Goal: Task Accomplishment & Management: Use online tool/utility

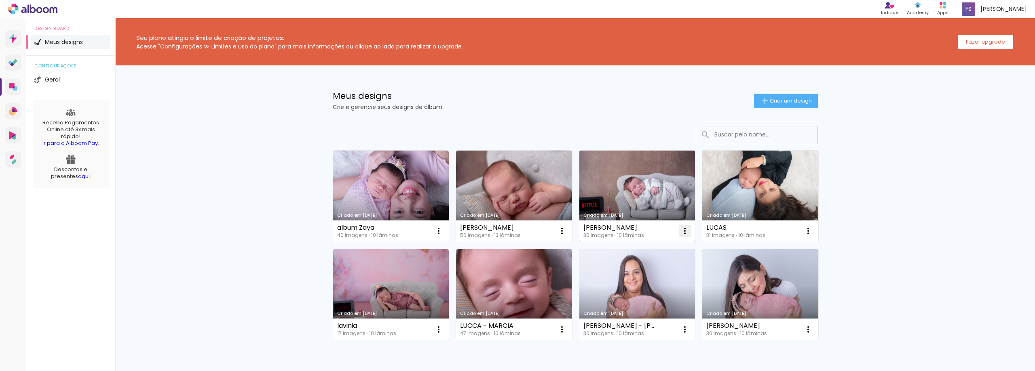
click at [443, 230] on iron-icon at bounding box center [439, 231] width 10 height 10
click at [637, 249] on span "Abrir" at bounding box center [634, 250] width 13 height 6
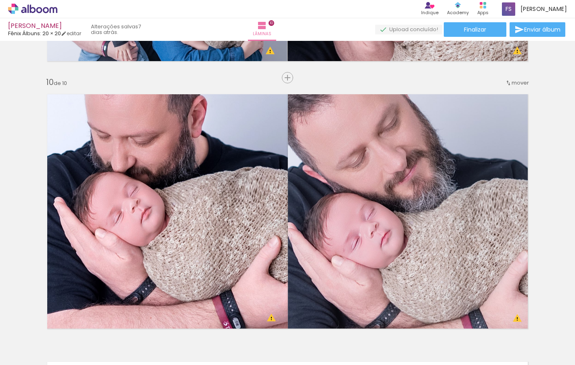
scroll to position [2444, 0]
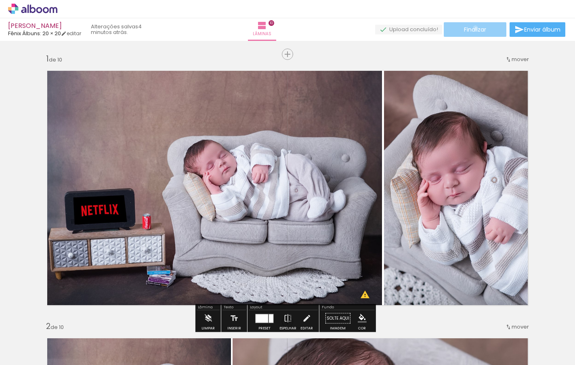
click at [473, 27] on span "Finalizar" at bounding box center [475, 30] width 22 height 6
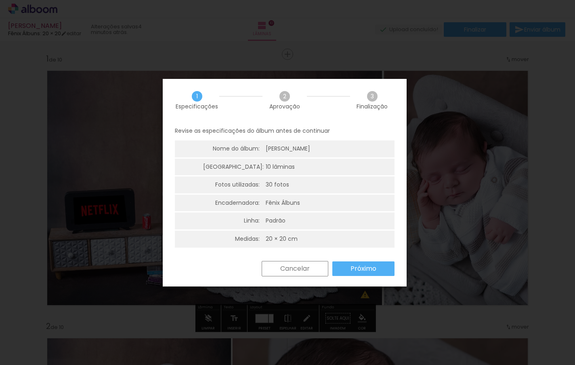
click at [0, 0] on slot "Próximo" at bounding box center [0, 0] width 0 height 0
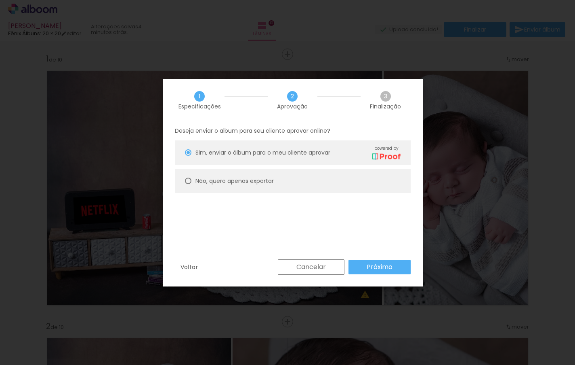
click at [0, 0] on slot "Não, quero apenas exportar" at bounding box center [0, 0] width 0 height 0
type paper-radio-button "on"
click at [0, 0] on slot "Próximo" at bounding box center [0, 0] width 0 height 0
type input "Alta, 300 DPI"
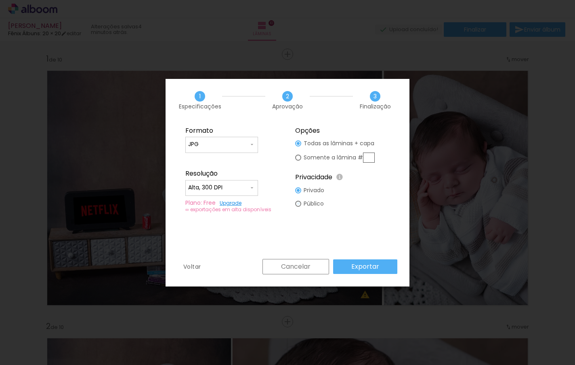
click at [301, 146] on div at bounding box center [298, 143] width 6 height 6
type paper-radio-button "on"
click at [0, 0] on slot "Exportar" at bounding box center [0, 0] width 0 height 0
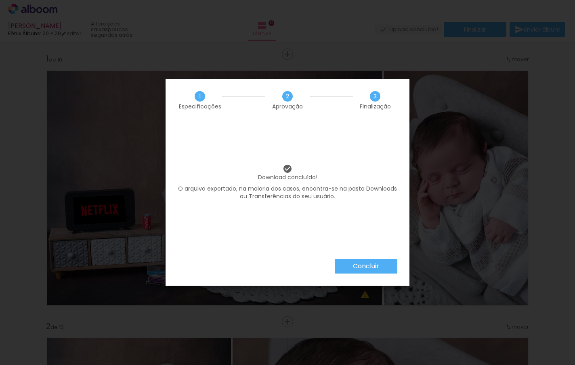
click at [0, 0] on slot "Concluir" at bounding box center [0, 0] width 0 height 0
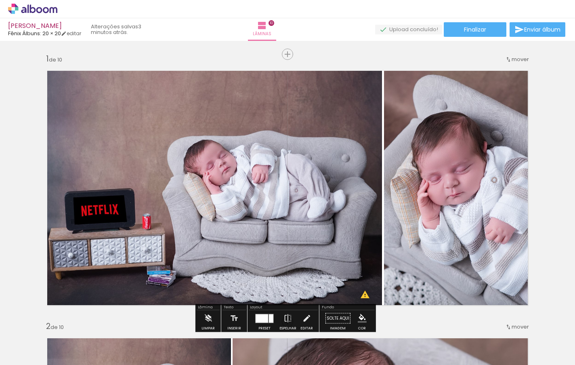
click at [277, 25] on div "Lâminas 10" at bounding box center [262, 29] width 29 height 23
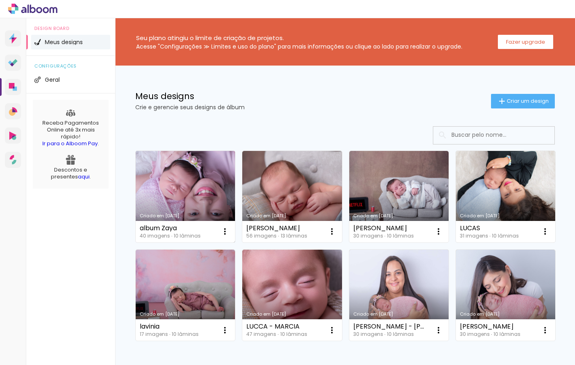
click at [200, 215] on div "Criado em [DATE]" at bounding box center [185, 215] width 91 height 4
